Goal: Browse casually

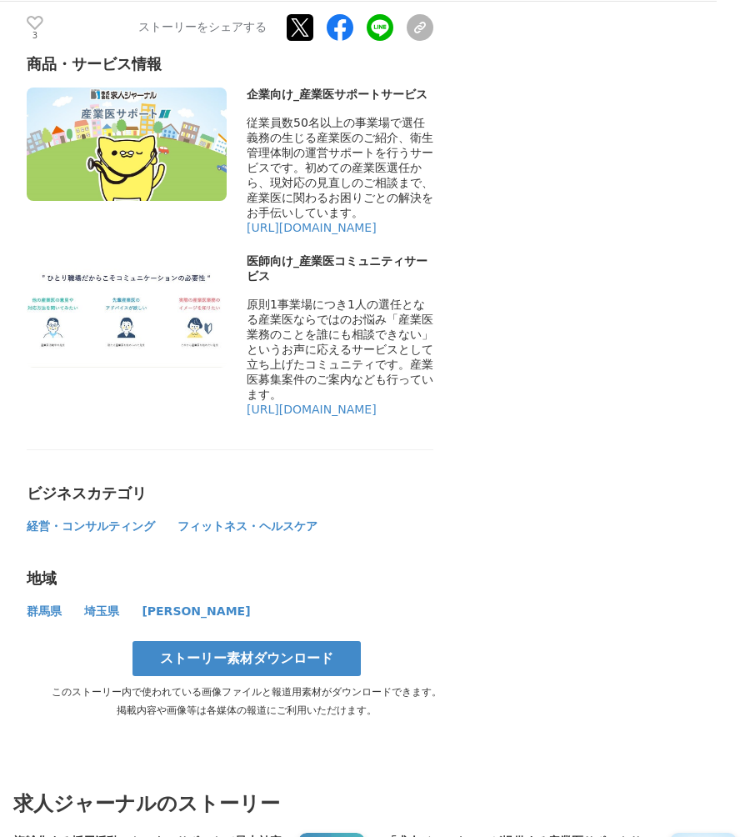
scroll to position [7925, 0]
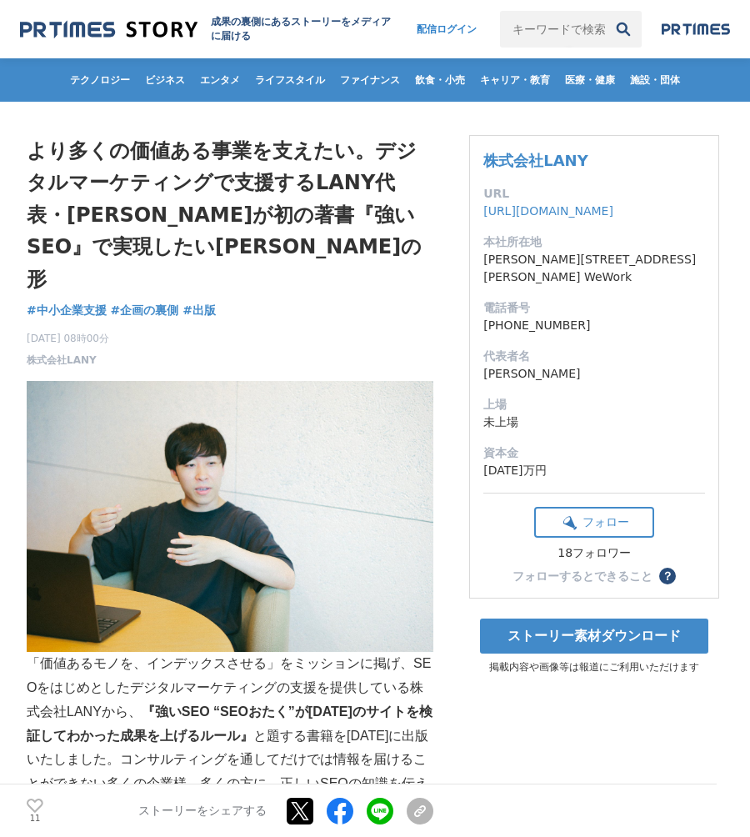
click at [399, 239] on h1 "より多くの価値ある事業を支えたい。デジタルマーケティングで支援するLANY代表・[PERSON_NAME]が初の著書『強いSEO』で実現したい[PERSON_…" at bounding box center [230, 215] width 407 height 160
